Goal: Transaction & Acquisition: Purchase product/service

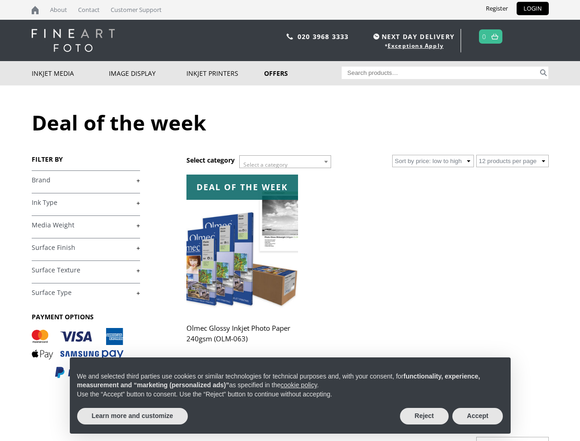
click at [285, 162] on span "Select a category" at bounding box center [265, 165] width 44 height 8
